Goal: Task Accomplishment & Management: Manage account settings

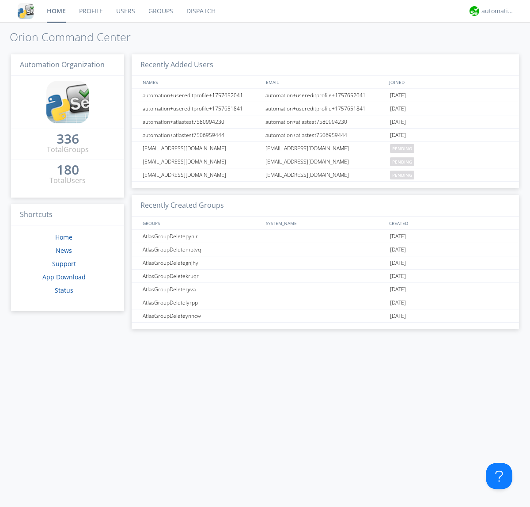
click at [160, 11] on link "Groups" at bounding box center [161, 11] width 38 height 22
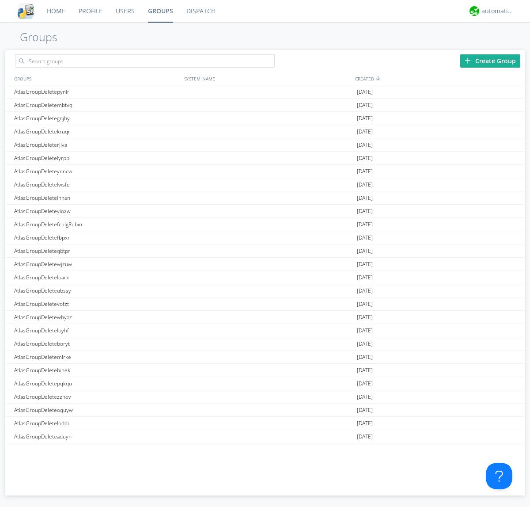
click at [490, 61] on div "Create Group" at bounding box center [490, 60] width 60 height 13
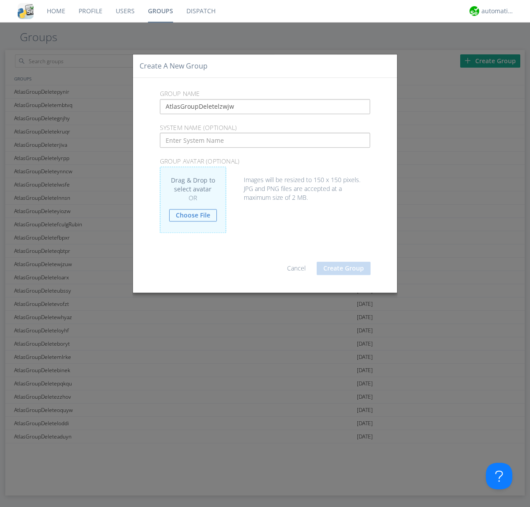
type input "AtlasGroupDeletelzwjw"
click at [344, 268] on button "Create Group" at bounding box center [344, 268] width 54 height 13
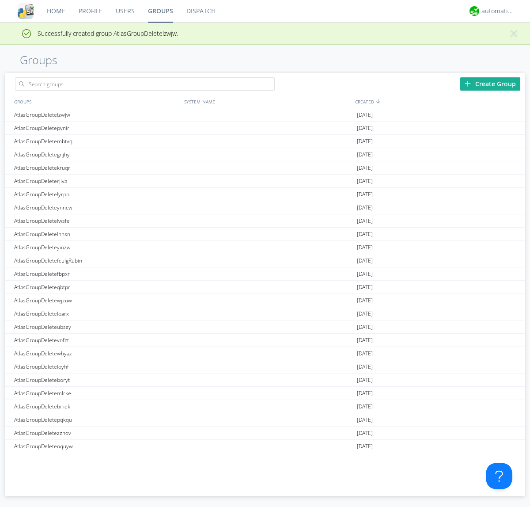
click at [160, 11] on link "Groups" at bounding box center [160, 11] width 38 height 22
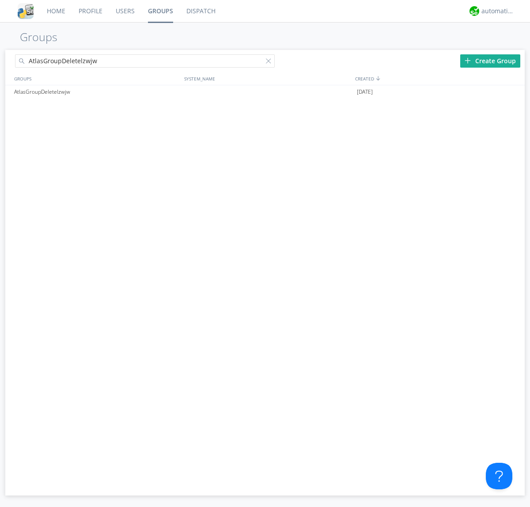
type input "AtlasGroupDeletelzwjw"
click at [270, 62] on div at bounding box center [270, 62] width 9 height 9
type input "AtlasGroupDeletelzwjw"
click at [513, 92] on div at bounding box center [513, 91] width 9 height 7
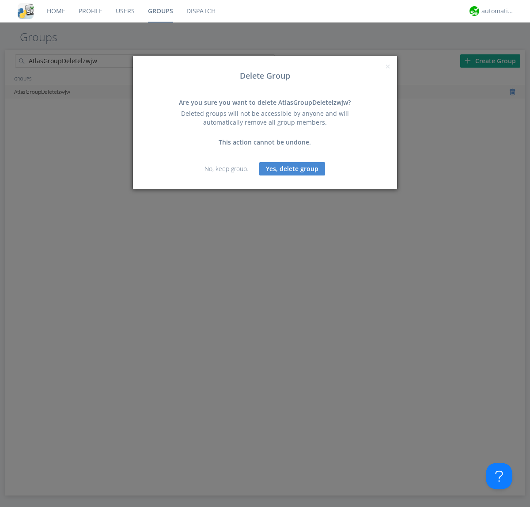
click at [292, 168] on button "Yes, delete group" at bounding box center [292, 168] width 66 height 13
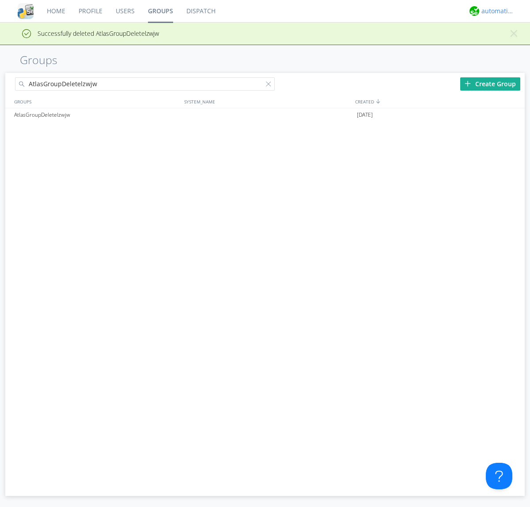
click at [496, 11] on div "automation+atlas" at bounding box center [498, 11] width 33 height 9
